Goal: Task Accomplishment & Management: Manage account settings

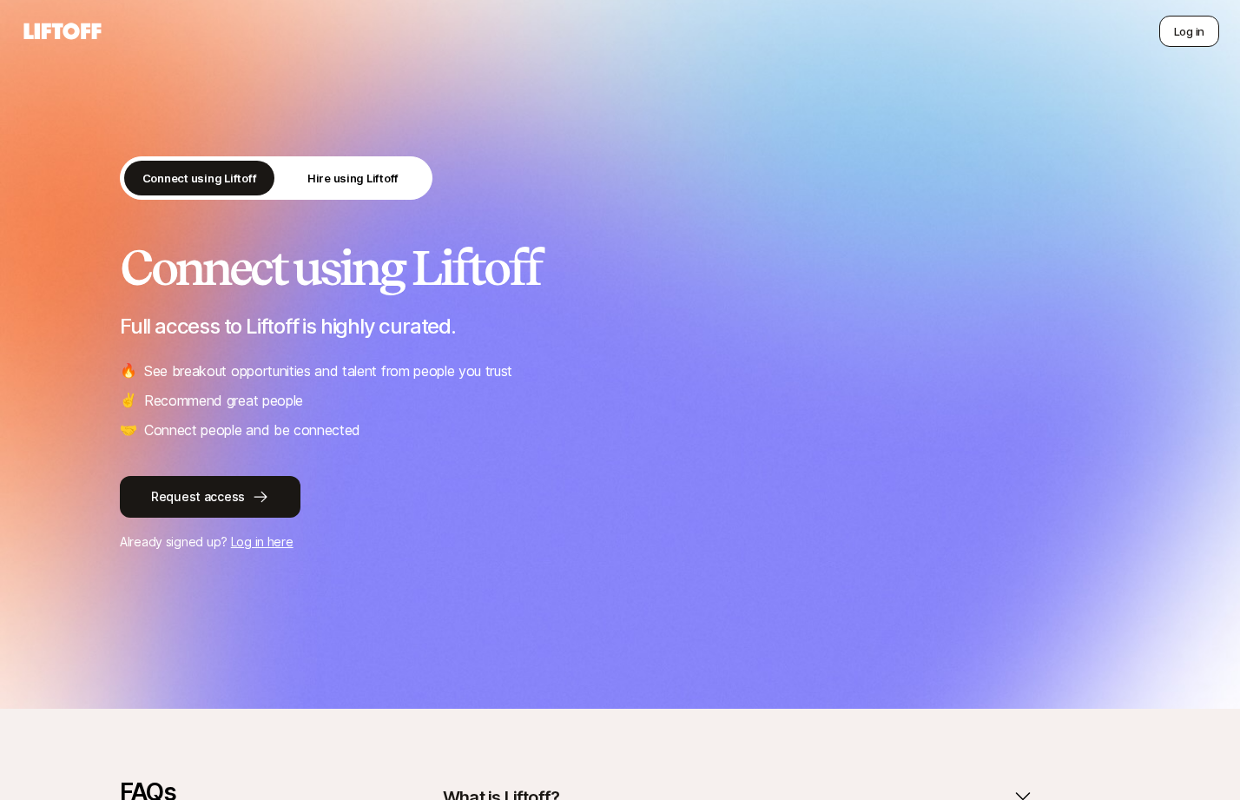
click at [1196, 31] on button "Log in" at bounding box center [1190, 31] width 60 height 31
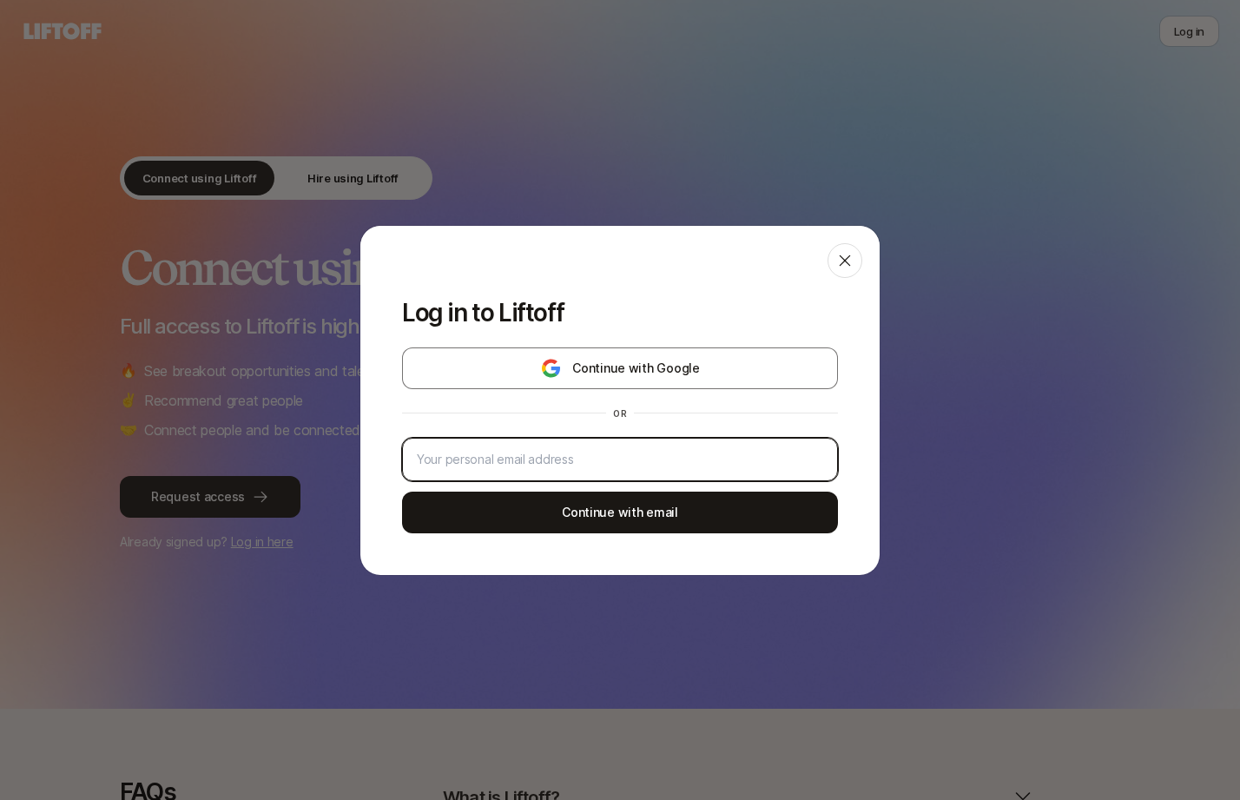
click at [548, 460] on input "email" at bounding box center [620, 459] width 406 height 21
click at [609, 459] on input "email" at bounding box center [620, 459] width 406 height 21
click at [474, 461] on input "te" at bounding box center [620, 459] width 406 height 21
drag, startPoint x: 521, startPoint y: 465, endPoint x: 400, endPoint y: 459, distance: 121.7
click at [400, 459] on div "Log in to Liftoff Continue with Google or test Continue with email" at bounding box center [619, 426] width 519 height 297
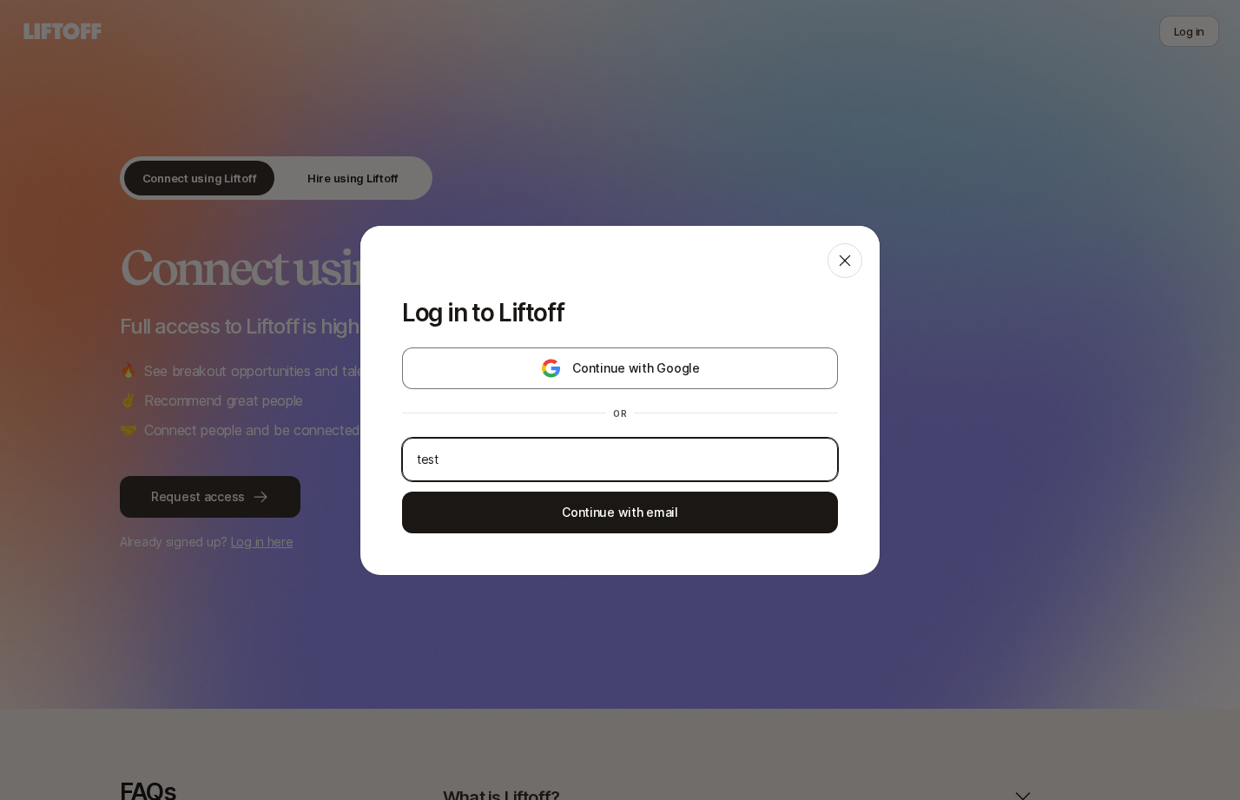
click at [478, 459] on input "test" at bounding box center [620, 459] width 406 height 21
click at [534, 464] on input "test" at bounding box center [620, 459] width 406 height 21
click at [473, 461] on input "test" at bounding box center [620, 459] width 406 height 21
drag, startPoint x: 521, startPoint y: 465, endPoint x: 380, endPoint y: 456, distance: 141.8
click at [379, 456] on div "Log in to Liftoff Continue with Google or test Continue with email" at bounding box center [619, 426] width 519 height 297
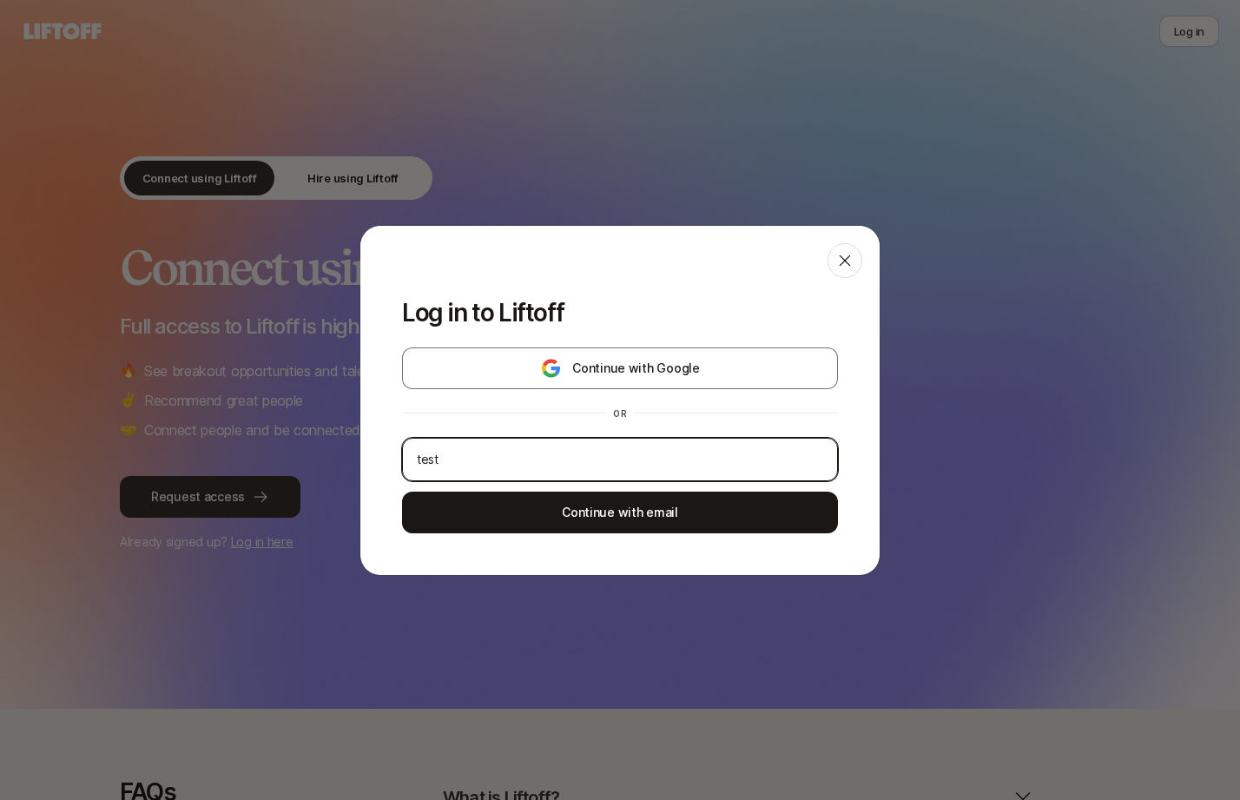
click at [468, 460] on input "test" at bounding box center [620, 459] width 406 height 21
type input "test"
